Goal: Task Accomplishment & Management: Manage account settings

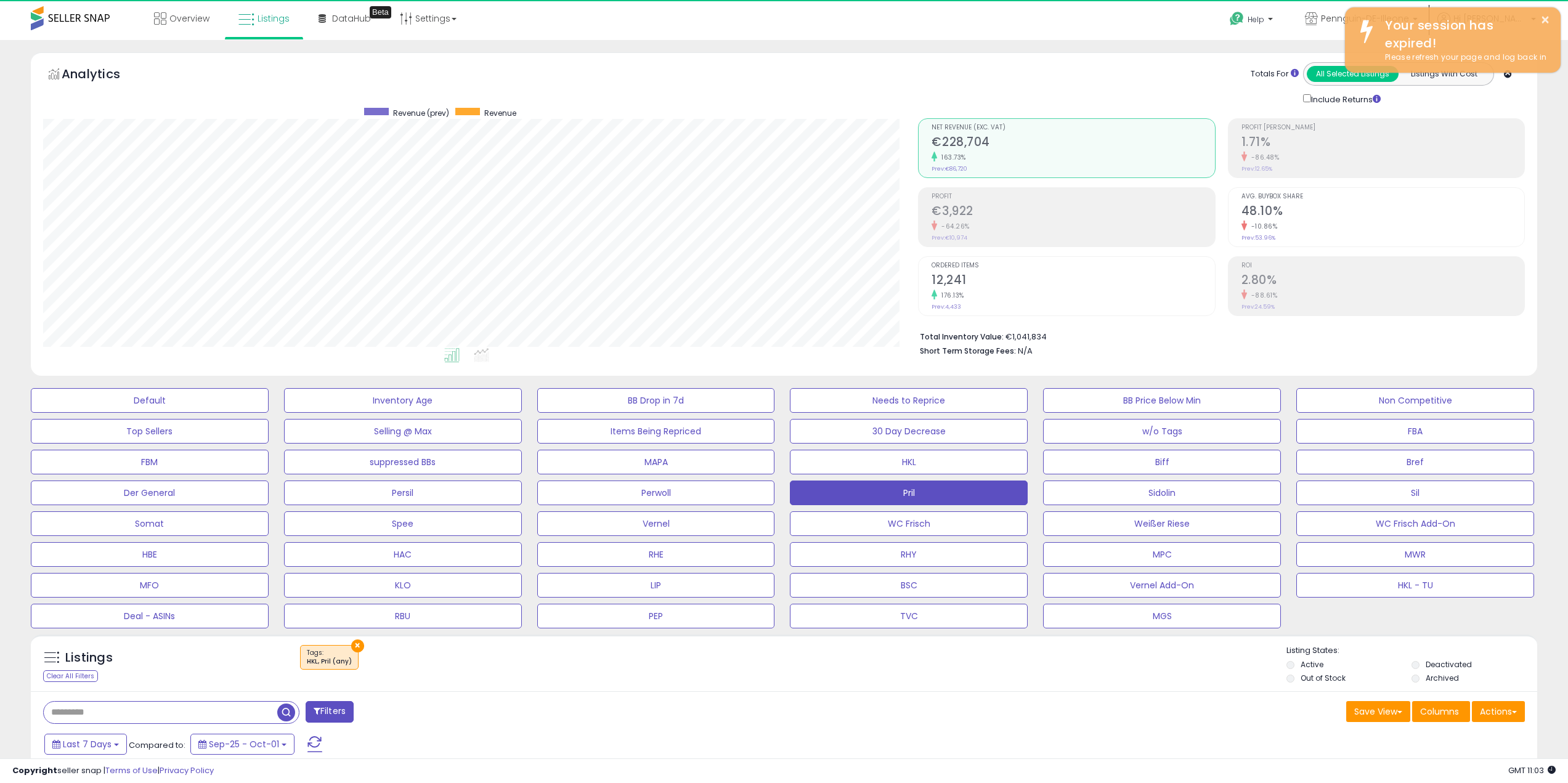
select select "**"
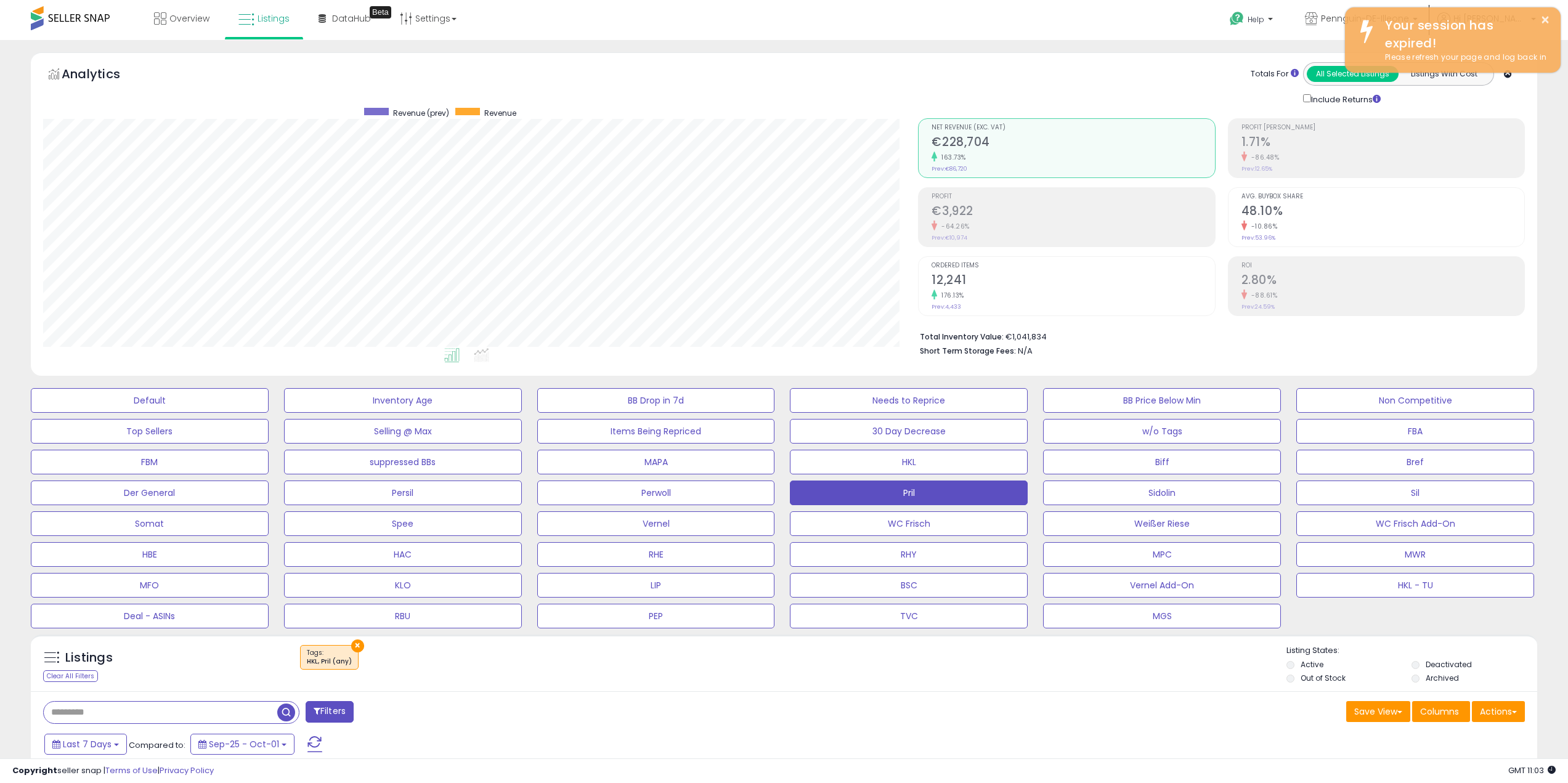
scroll to position [253, 875]
